Goal: Communication & Community: Answer question/provide support

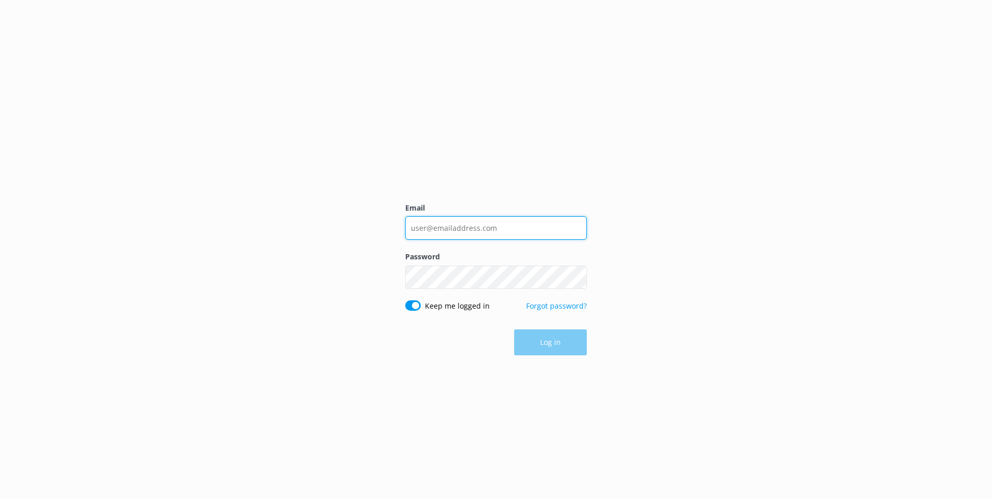
type input "[EMAIL_ADDRESS][DOMAIN_NAME]"
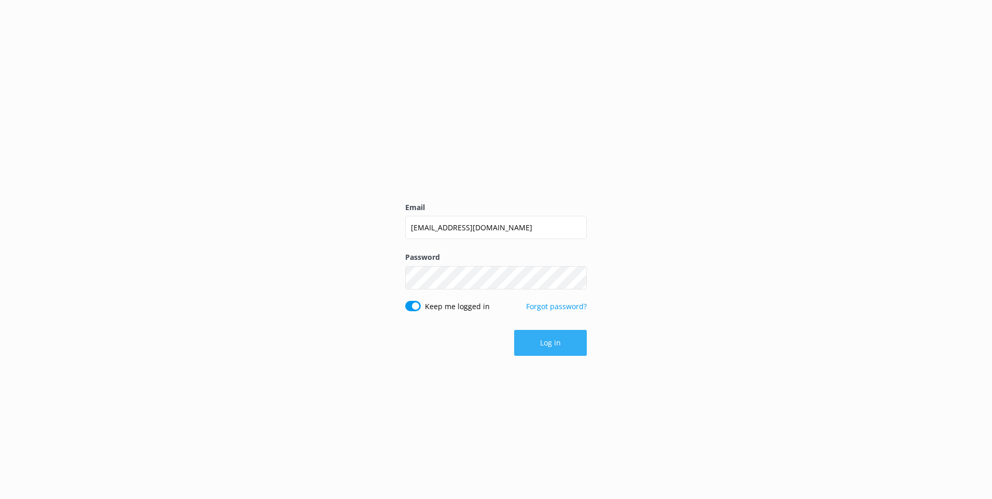
click at [561, 346] on div "Log in" at bounding box center [496, 343] width 182 height 26
click at [561, 343] on button "Log in" at bounding box center [550, 343] width 73 height 26
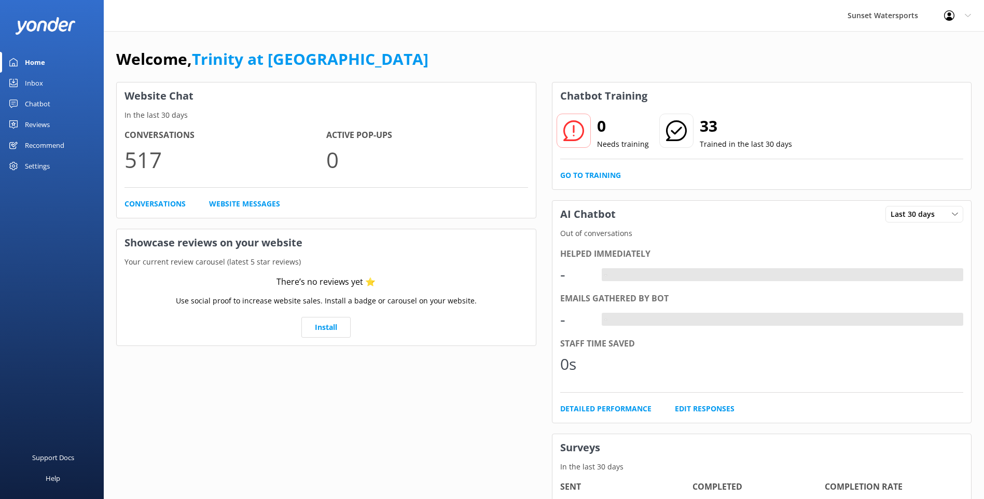
click at [53, 83] on link "Inbox" at bounding box center [52, 83] width 104 height 21
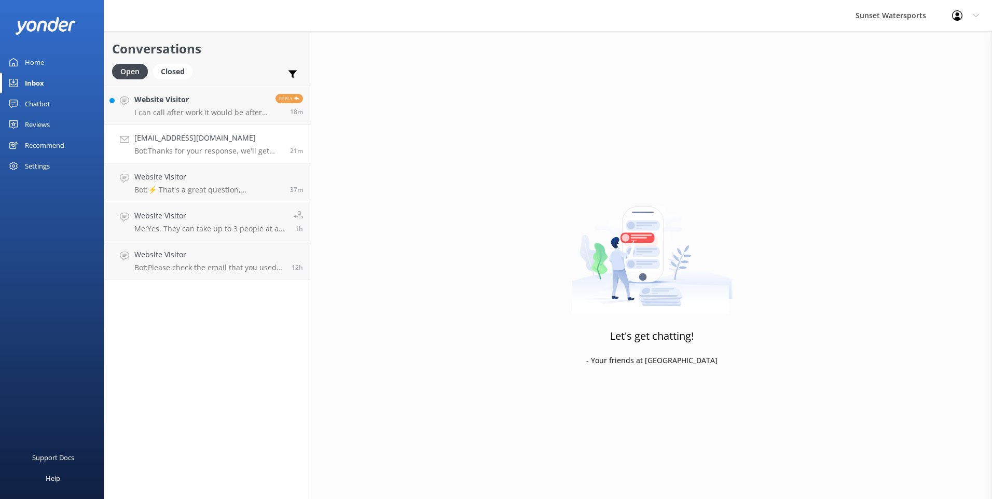
click at [266, 135] on h4 "[EMAIL_ADDRESS][DOMAIN_NAME]" at bounding box center [208, 137] width 148 height 11
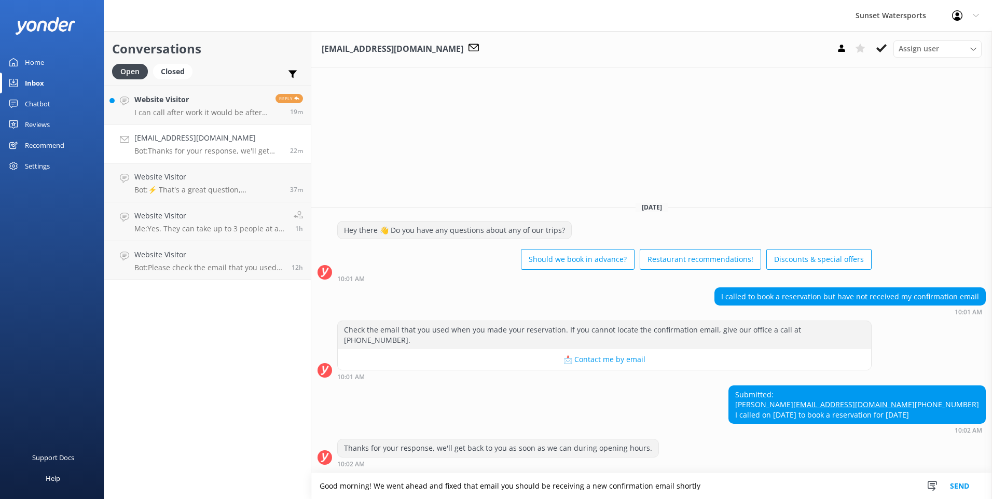
click at [499, 484] on textarea "Good morning! We went ahead and fixed that email you should be receiving a new …" at bounding box center [651, 486] width 681 height 26
click at [700, 484] on textarea "Good morning! We went ahead and fixed that email you should be receiving a new …" at bounding box center [651, 486] width 681 height 26
type textarea "Good morning! We went ahead and fixed that email you should be receiving a new …"
click at [955, 484] on button "Send" at bounding box center [959, 486] width 39 height 26
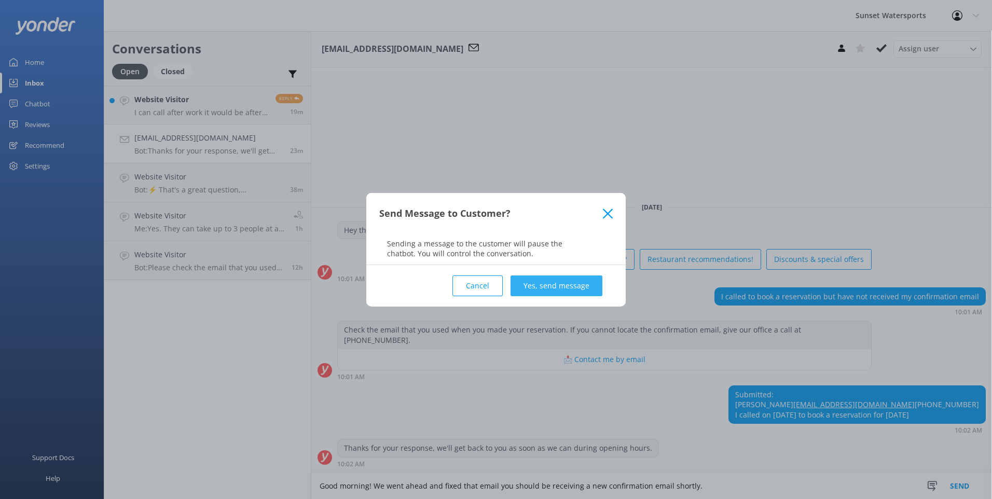
click at [544, 282] on button "Yes, send message" at bounding box center [556, 285] width 92 height 21
